Goal: Information Seeking & Learning: Learn about a topic

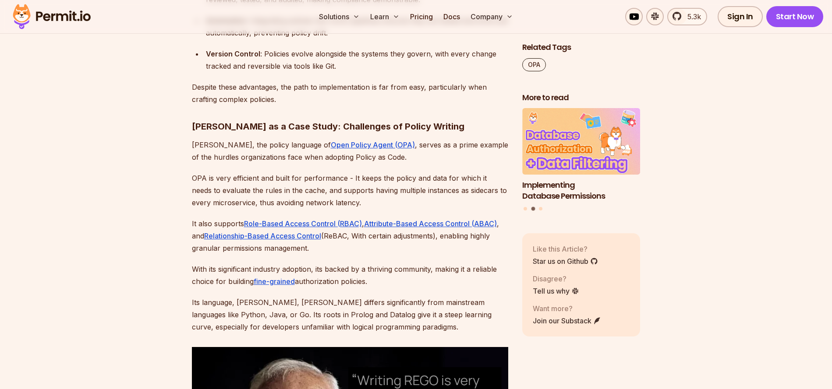
scroll to position [893, 0]
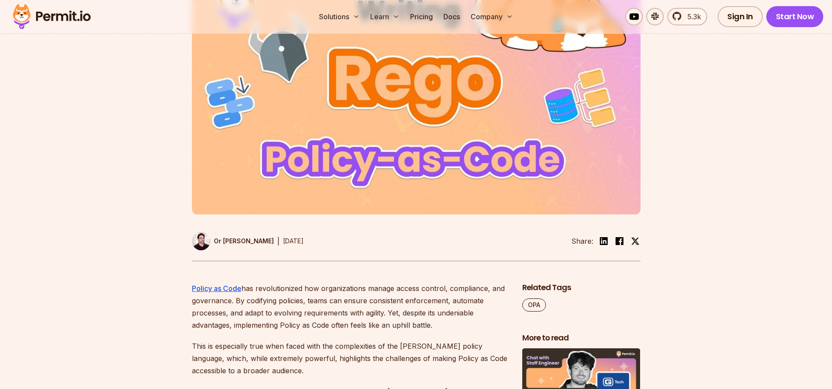
scroll to position [473, 0]
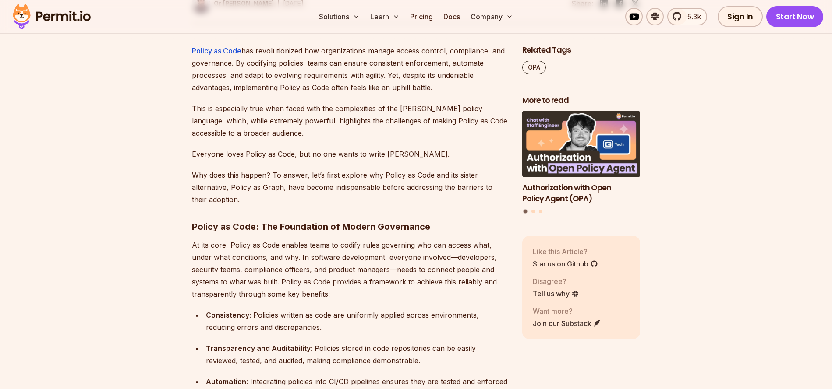
click at [415, 196] on p "Why does this happen? To answer, let’s first explore why Policy as Code and its…" at bounding box center [350, 187] width 316 height 37
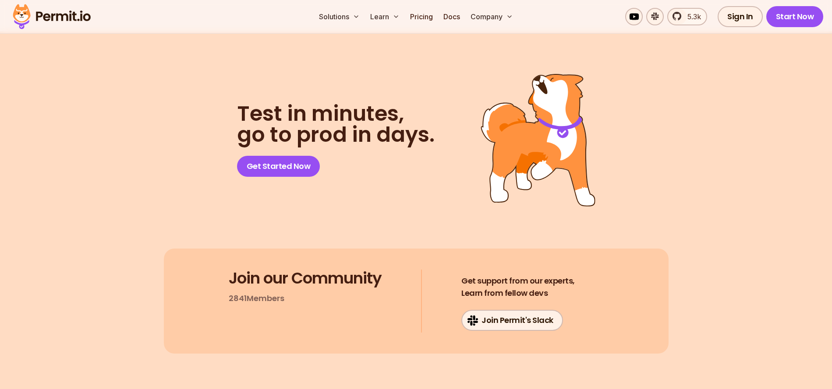
scroll to position [3518, 0]
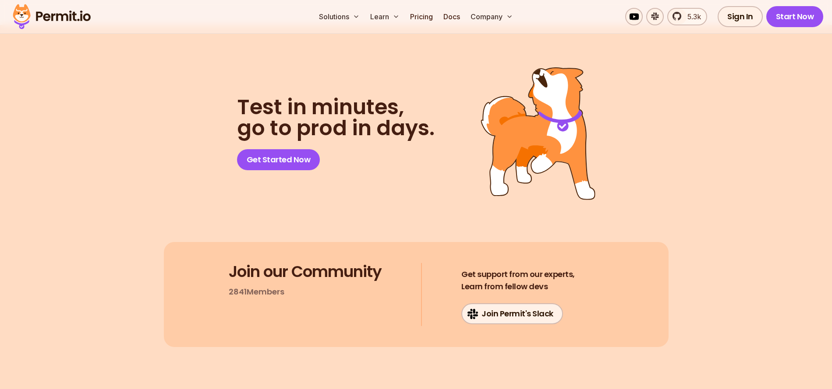
drag, startPoint x: 476, startPoint y: 129, endPoint x: 489, endPoint y: 192, distance: 64.2
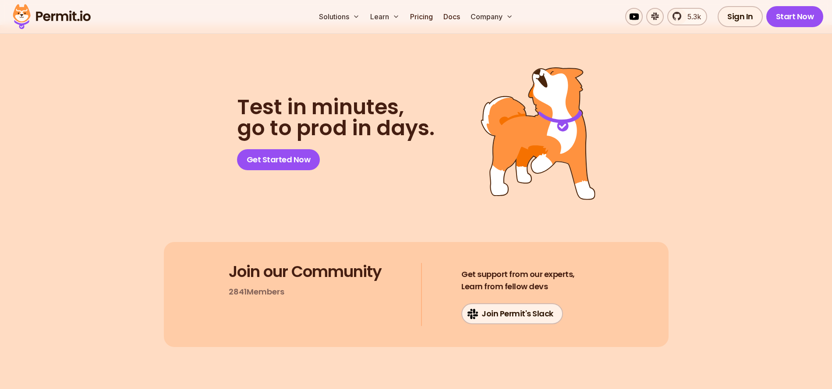
drag, startPoint x: 490, startPoint y: 187, endPoint x: 486, endPoint y: 131, distance: 56.6
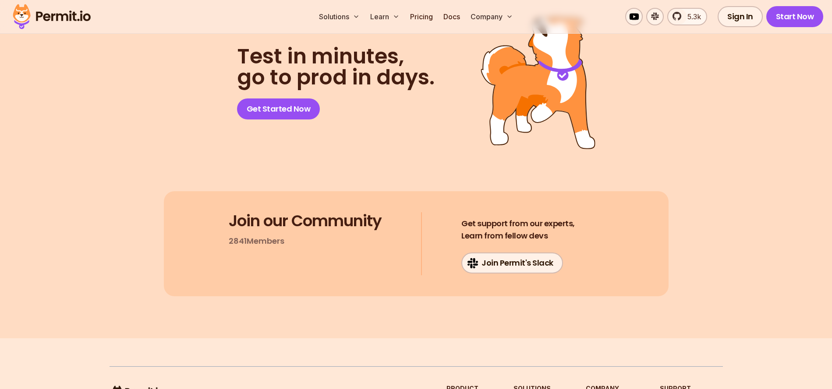
scroll to position [3624, 0]
